Goal: Task Accomplishment & Management: Complete application form

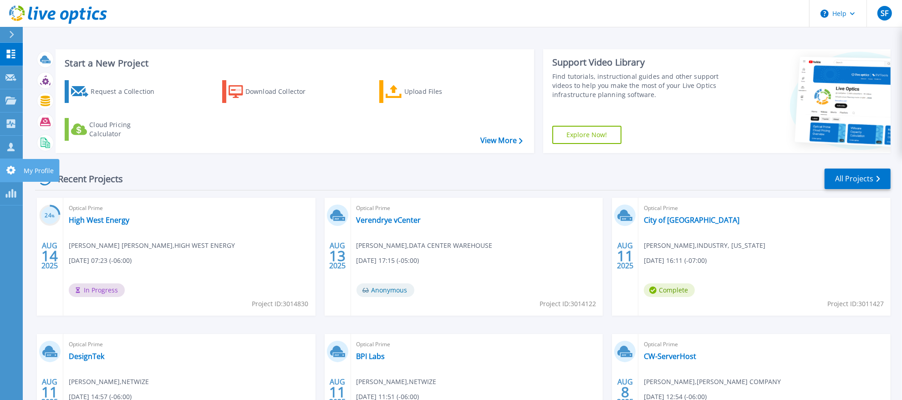
click at [10, 167] on icon at bounding box center [10, 170] width 9 height 9
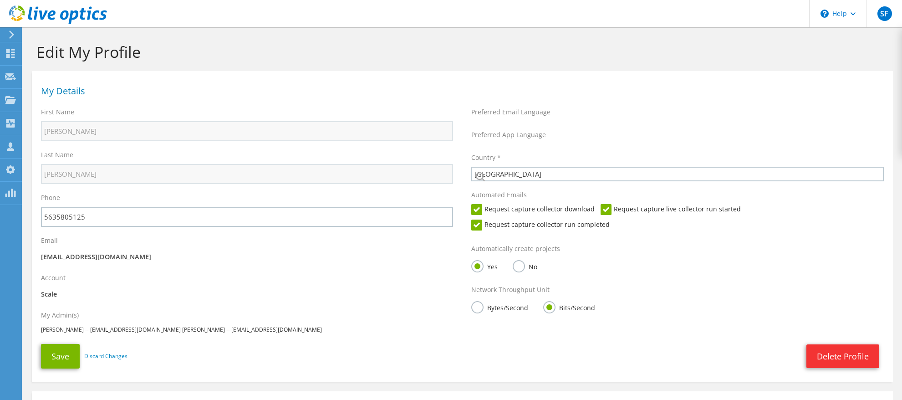
select select "224"
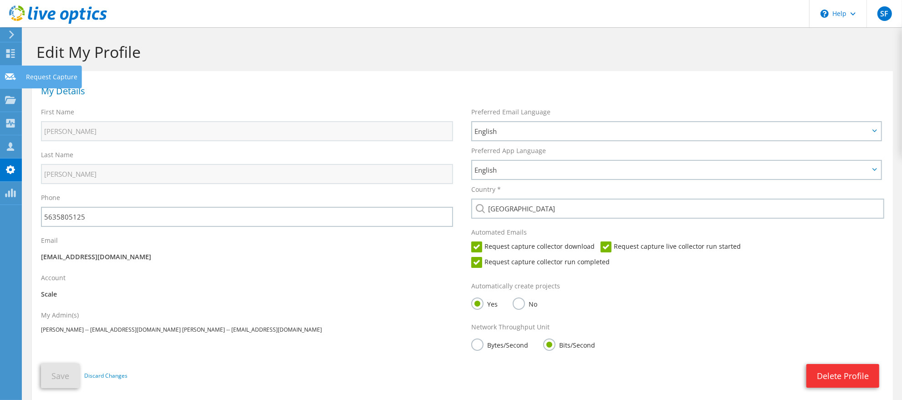
click at [13, 80] on icon at bounding box center [10, 76] width 11 height 9
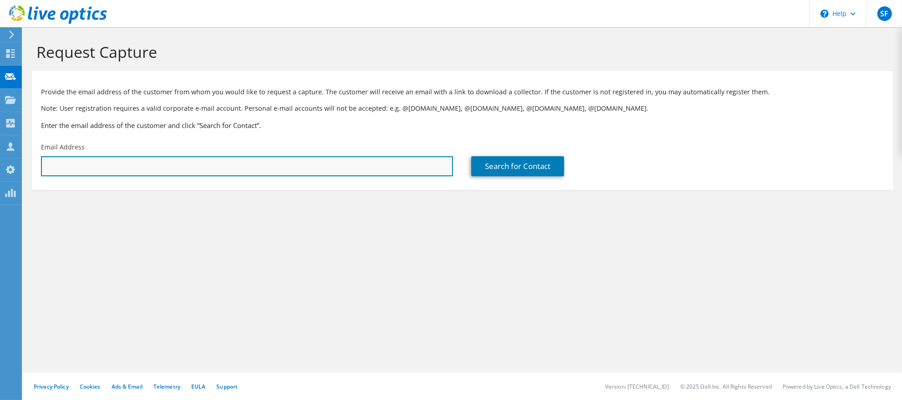
paste input "nick.baldwin@leatherman.com"
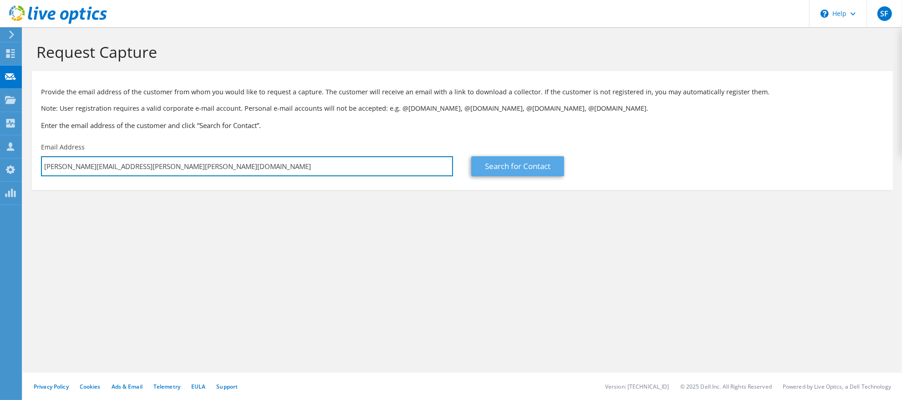
type input "nick.baldwin@leatherman.com"
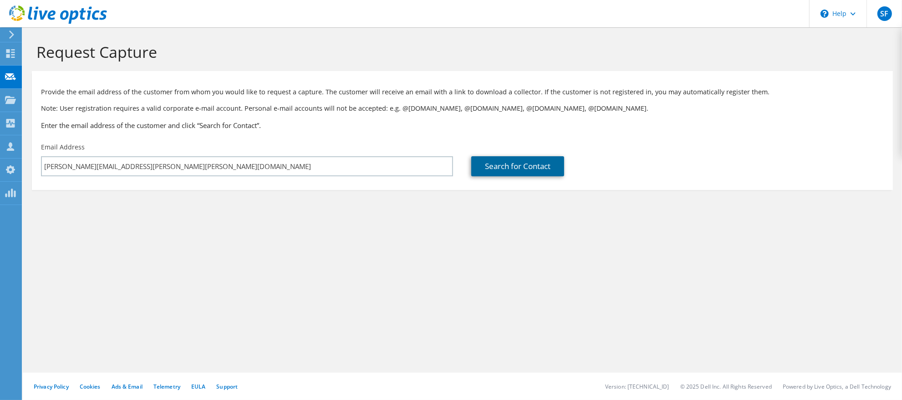
click at [492, 169] on link "Search for Contact" at bounding box center [517, 166] width 93 height 20
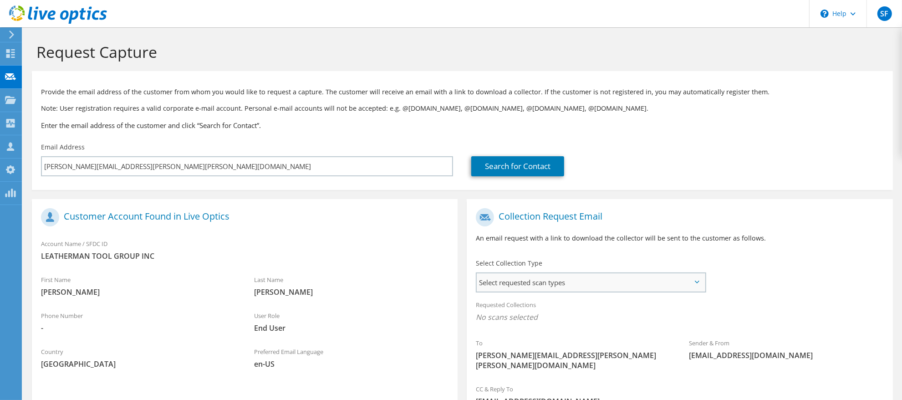
click at [538, 277] on span "Select requested scan types" at bounding box center [590, 282] width 228 height 18
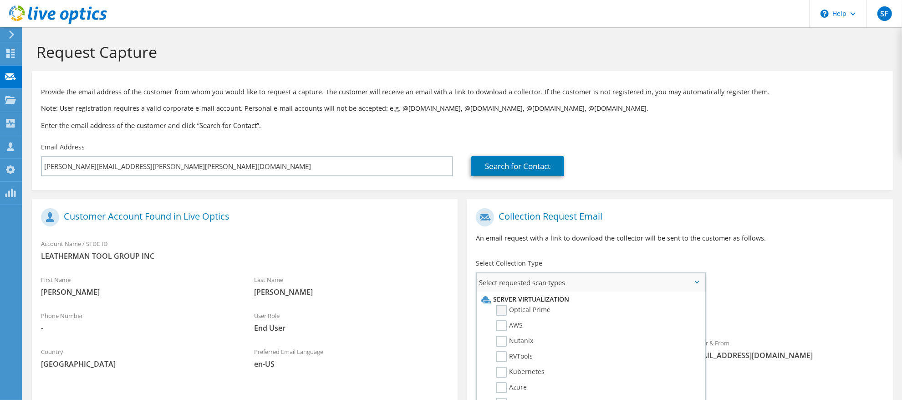
click at [502, 308] on label "Optical Prime" at bounding box center [523, 309] width 55 height 11
click at [0, 0] on input "Optical Prime" at bounding box center [0, 0] width 0 height 0
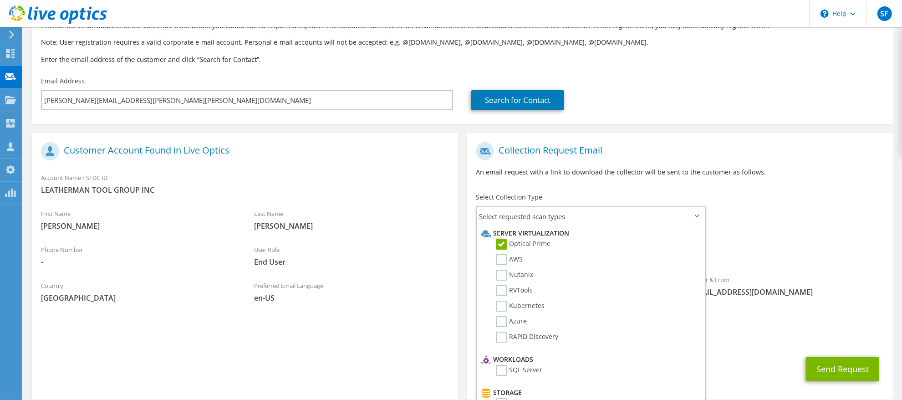
scroll to position [100, 0]
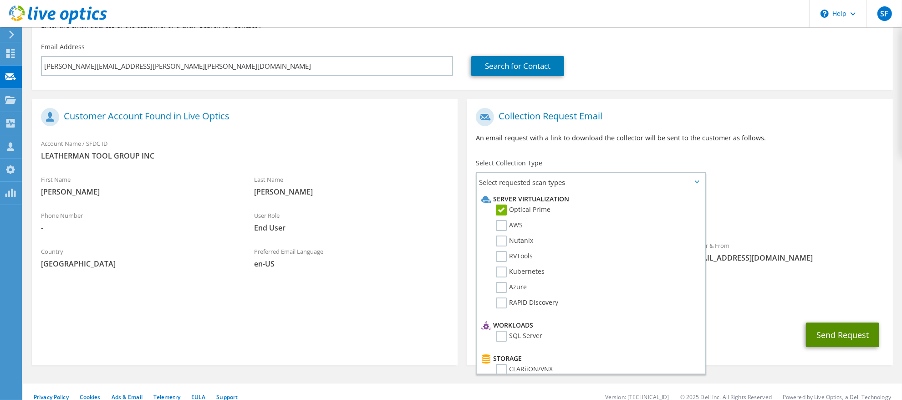
click at [822, 325] on button "Send Request" at bounding box center [842, 334] width 73 height 25
